Goal: Transaction & Acquisition: Purchase product/service

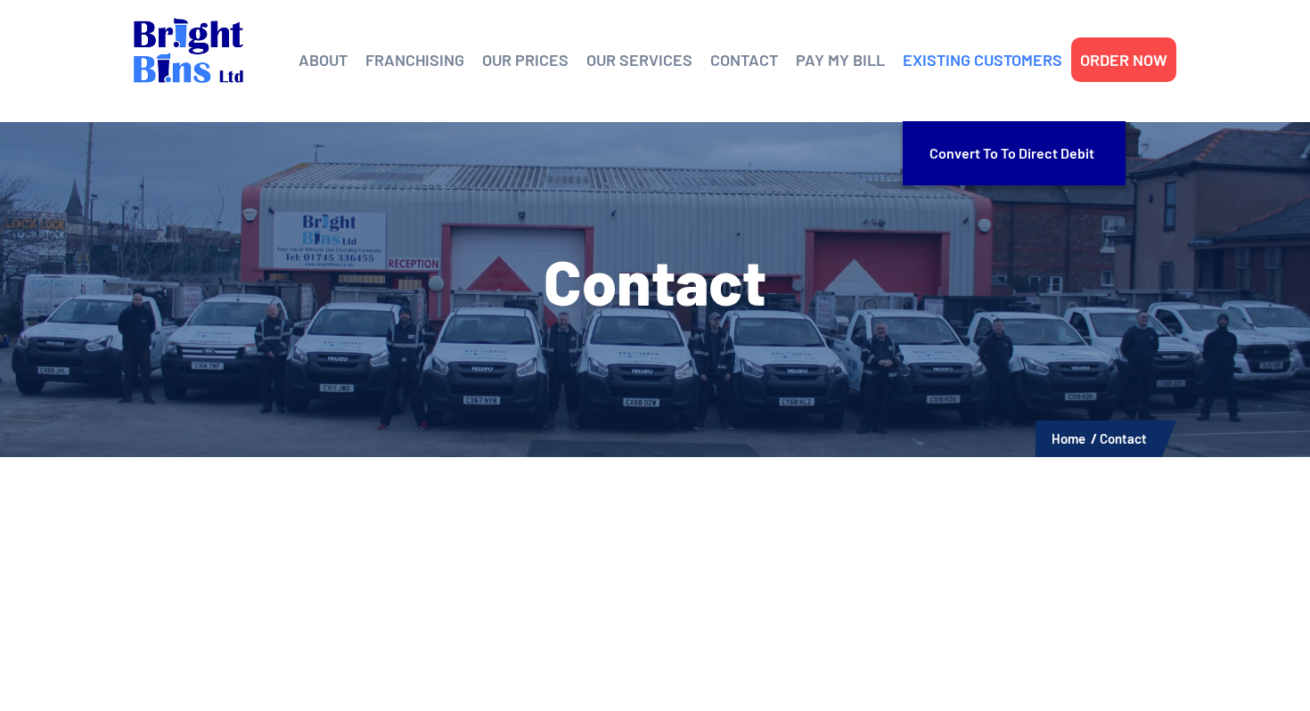
click at [1033, 57] on link "EXISTING CUSTOMERS" at bounding box center [982, 59] width 159 height 27
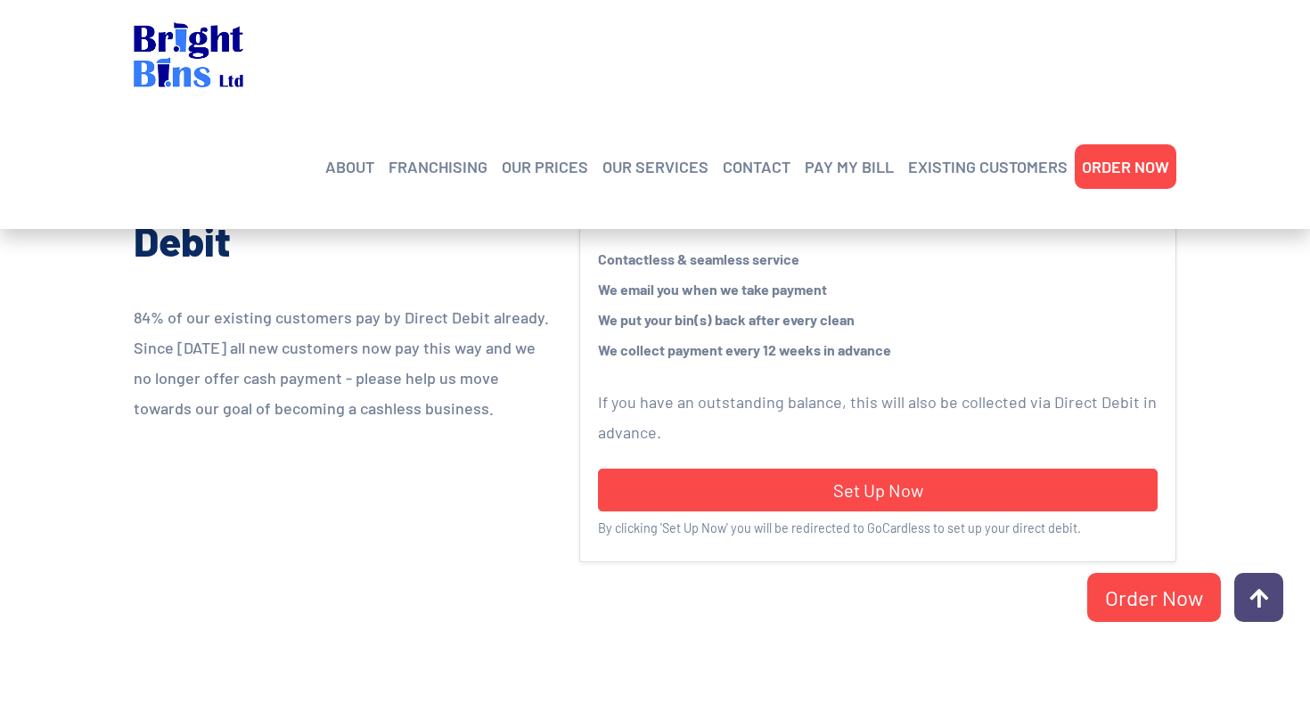
scroll to position [431, 0]
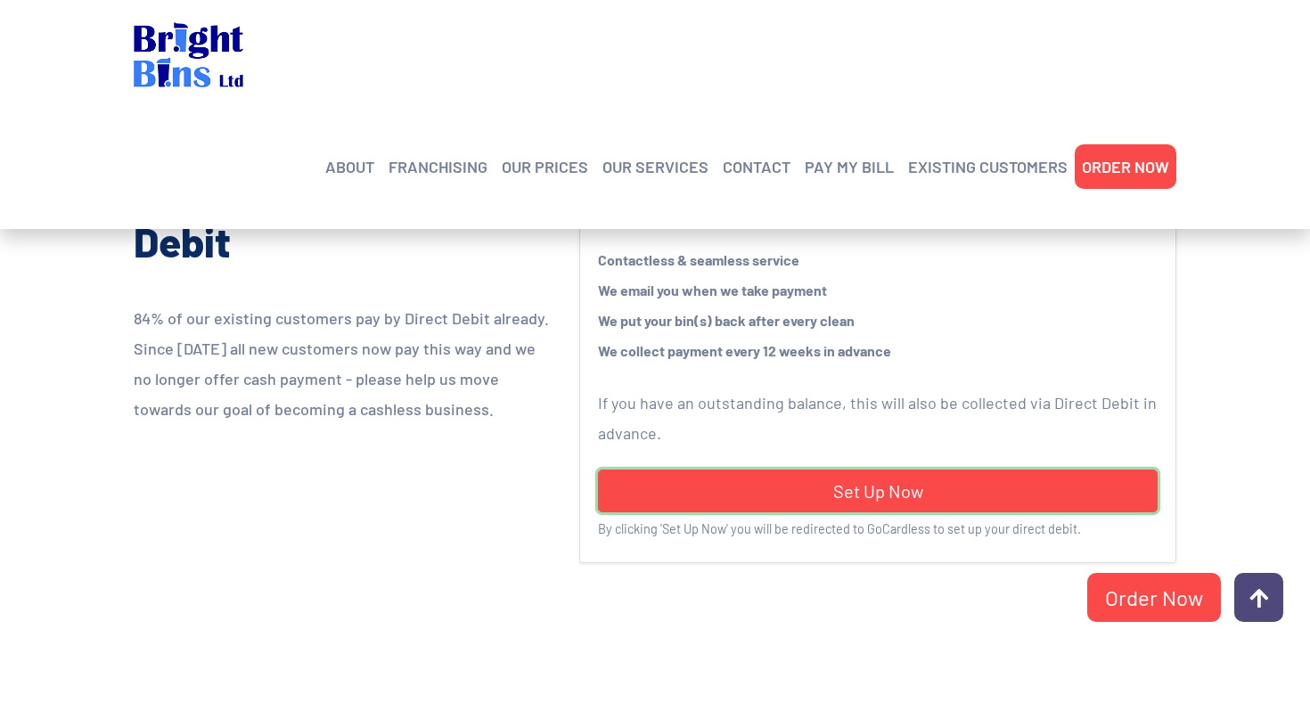
click at [882, 484] on link "Set Up Now" at bounding box center [877, 491] width 559 height 43
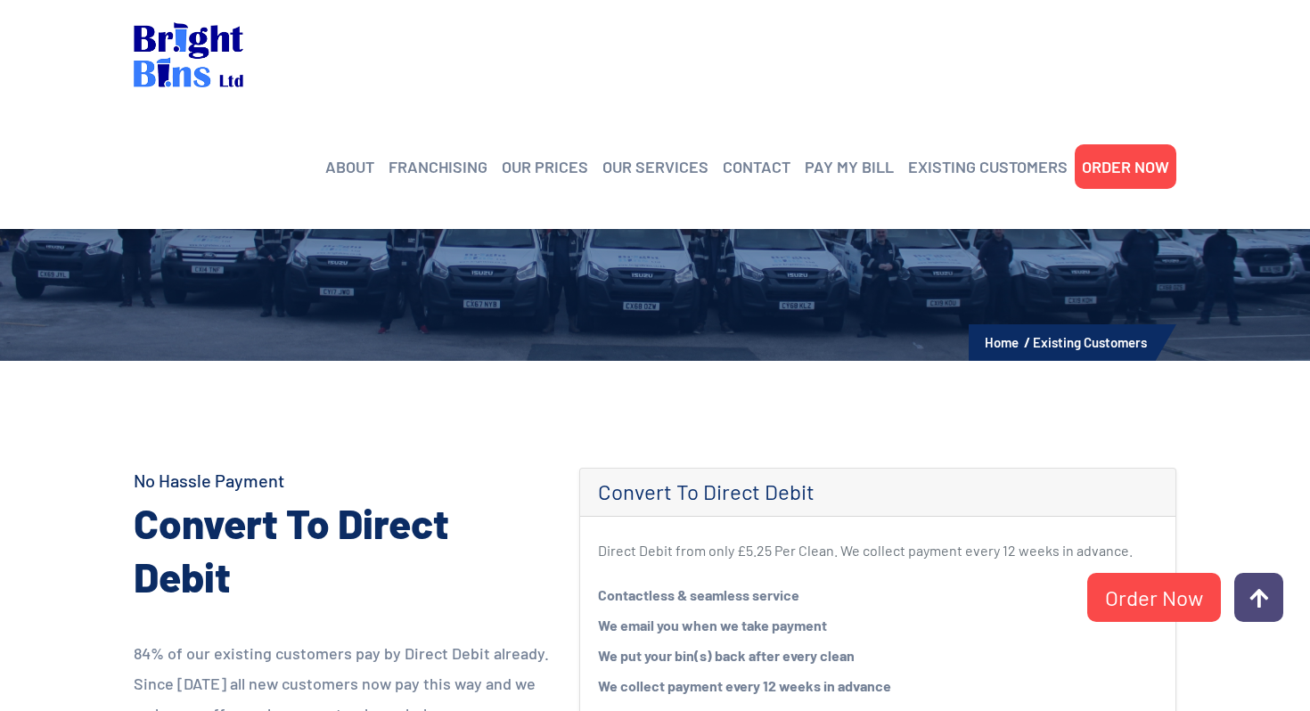
scroll to position [0, 0]
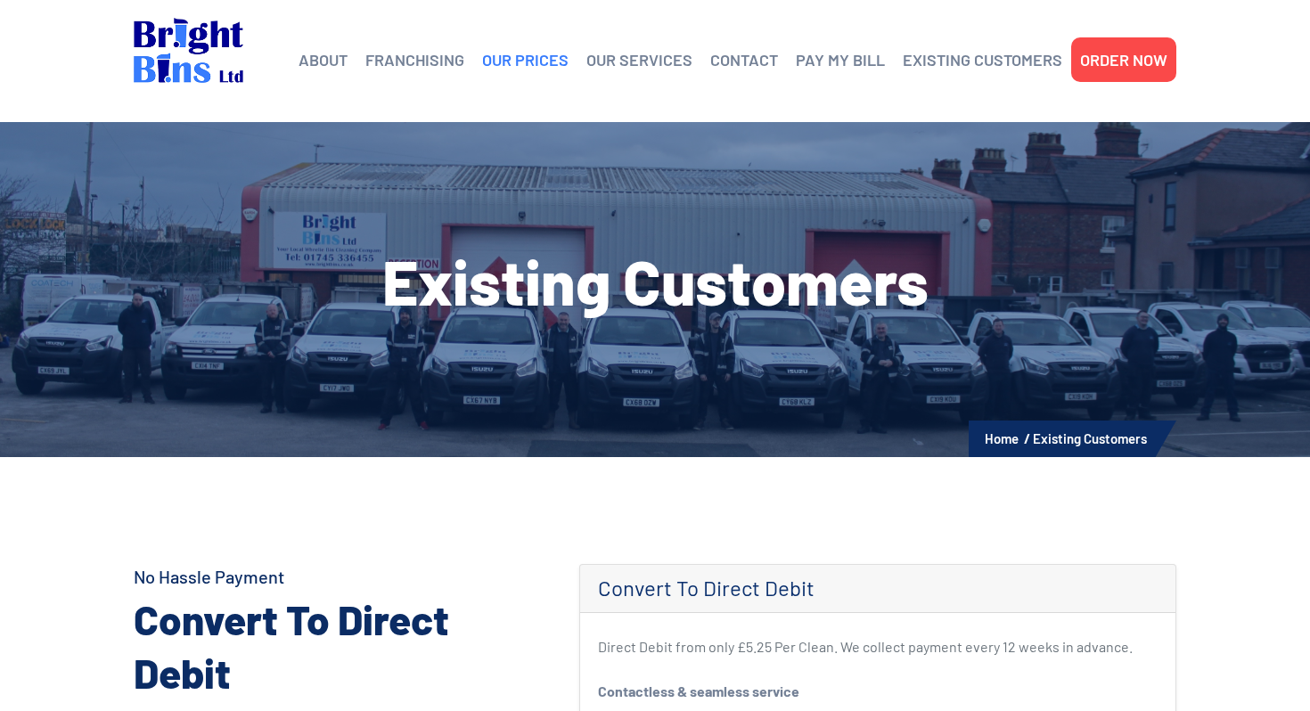
click at [535, 58] on link "OUR PRICES" at bounding box center [525, 59] width 86 height 27
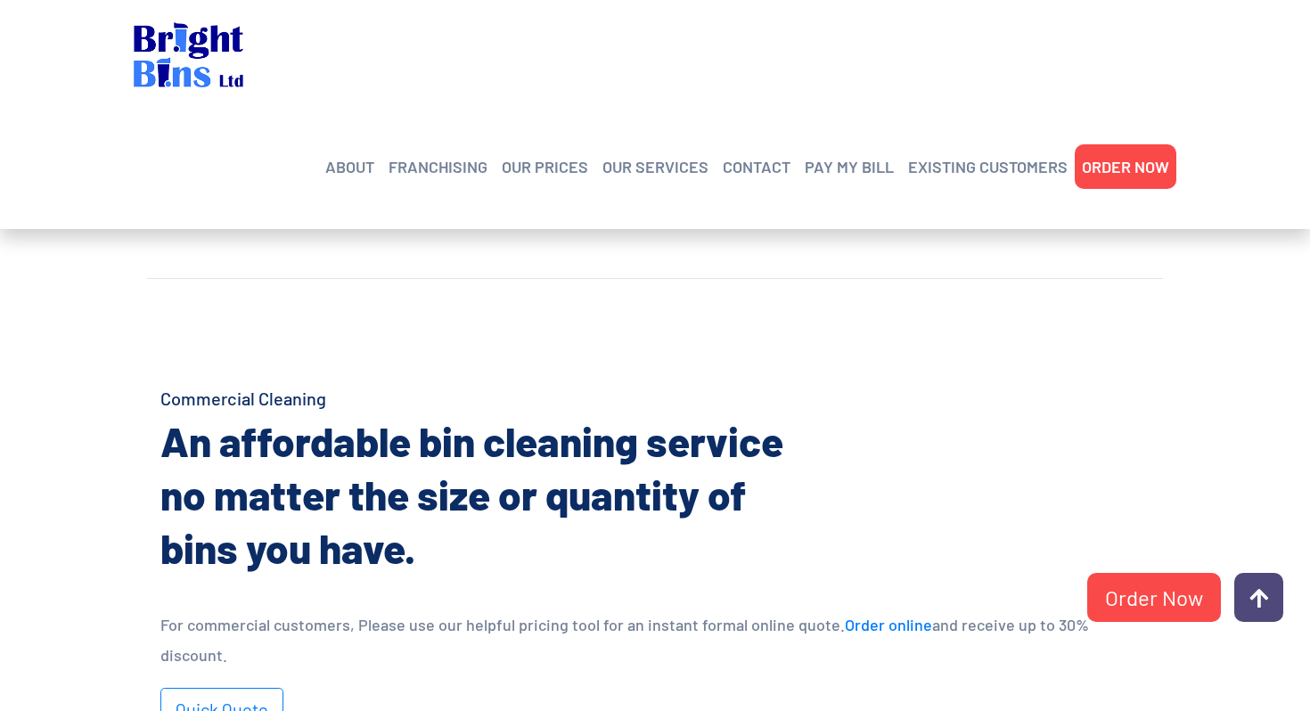
scroll to position [568, 0]
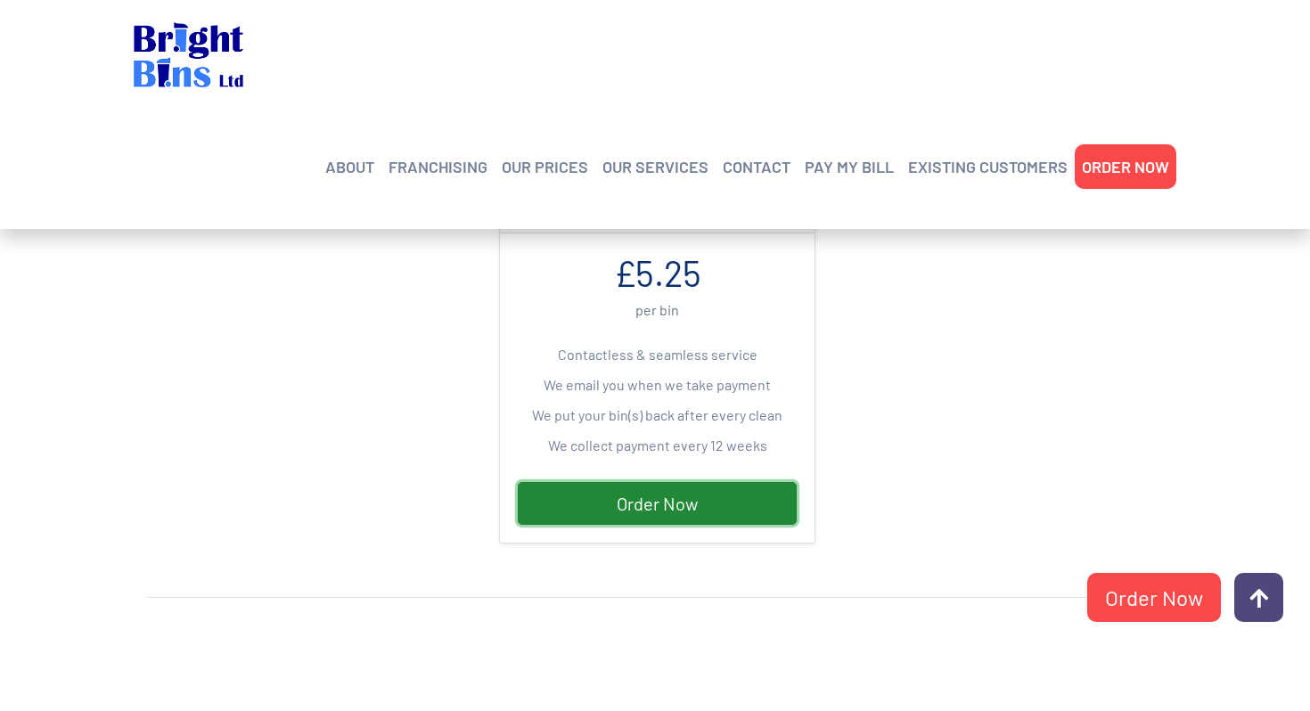
click at [647, 499] on link "Order Now" at bounding box center [657, 503] width 279 height 43
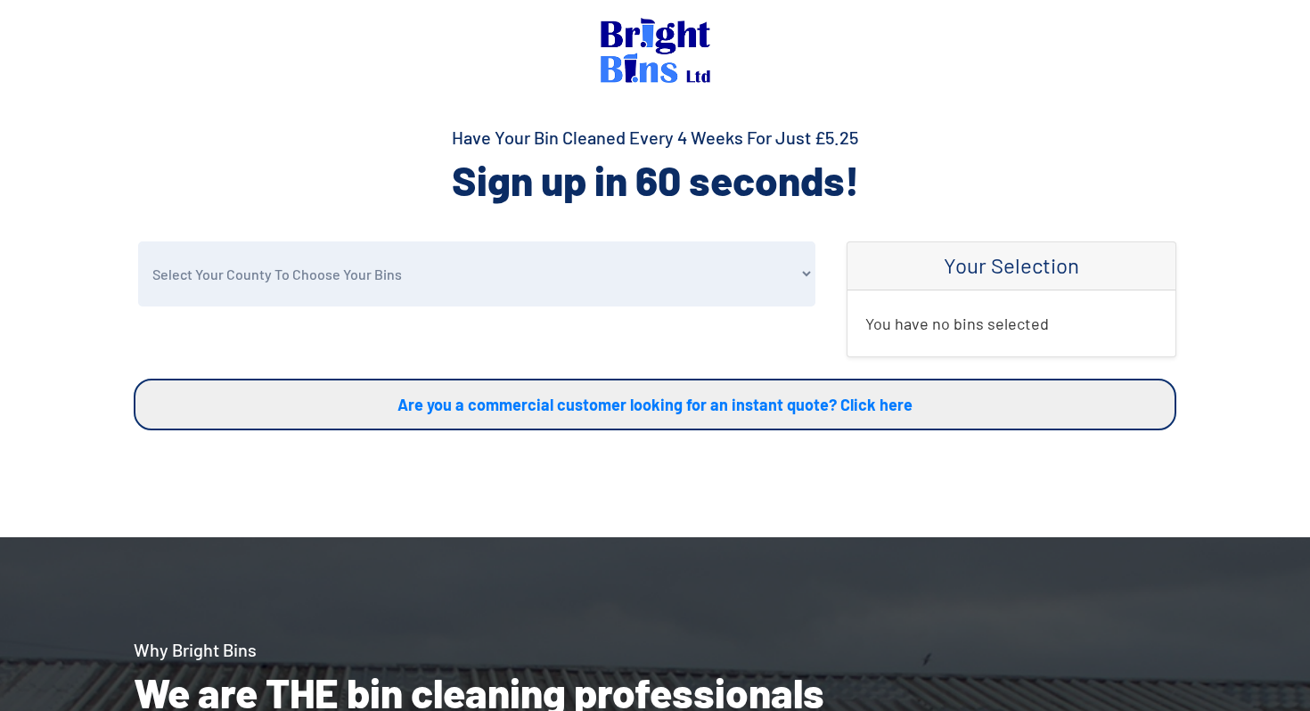
click at [603, 266] on select "Select Your County To Choose Your Bins [GEOGRAPHIC_DATA] [GEOGRAPHIC_DATA] [GEO…" at bounding box center [476, 273] width 677 height 65
select select "[GEOGRAPHIC_DATA]"
click at [138, 241] on select "Select Your County To Choose Your Bins [GEOGRAPHIC_DATA] [GEOGRAPHIC_DATA] [GEO…" at bounding box center [476, 273] width 677 height 65
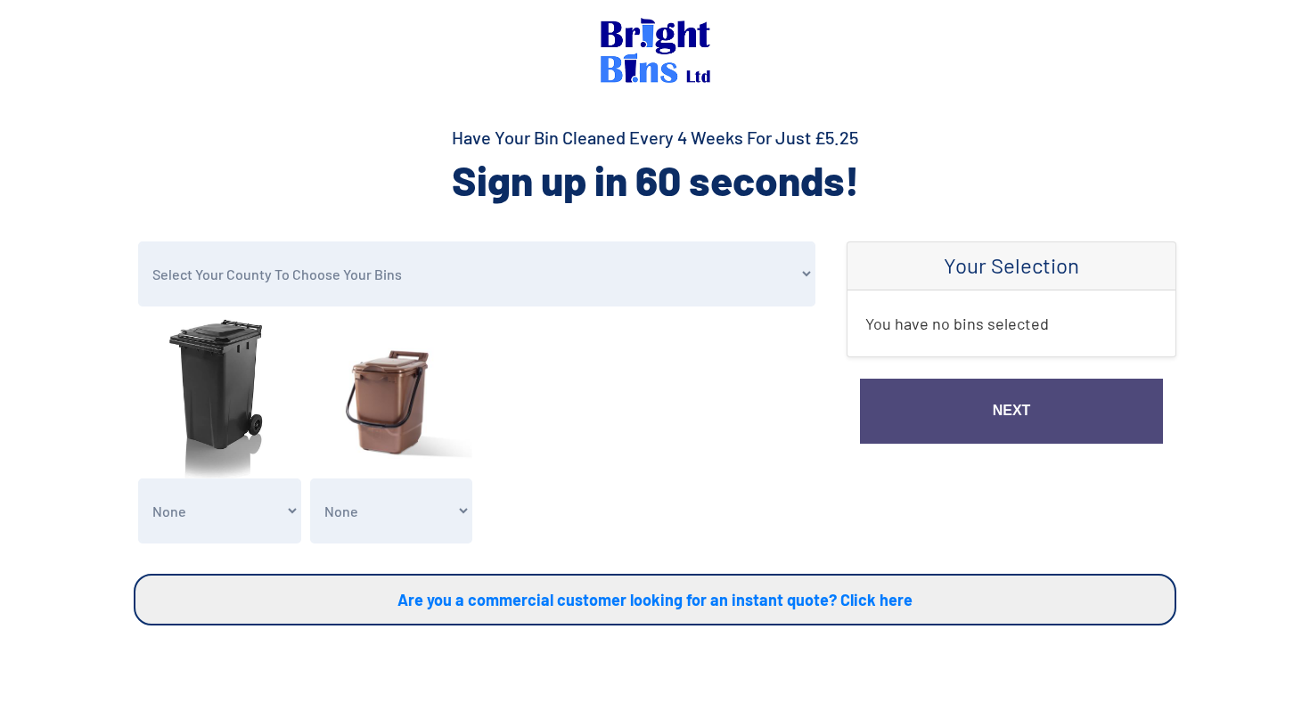
click at [243, 403] on img at bounding box center [219, 396] width 163 height 163
click at [232, 511] on select "None General Waste Bin - X1 (£5.25) General Waste Bin - X2 (£10.50) General Was…" at bounding box center [219, 510] width 163 height 65
click at [419, 498] on select "None Clean my 1 Food Waste Bin - £2.00 Clean my 2 Food Waste Bins - £4.00 Clean…" at bounding box center [391, 510] width 163 height 65
click at [249, 515] on select "None General Waste Bin - X1 (£5.25) General Waste Bin - X2 (£10.50) General Was…" at bounding box center [219, 510] width 163 height 65
